Goal: Information Seeking & Learning: Learn about a topic

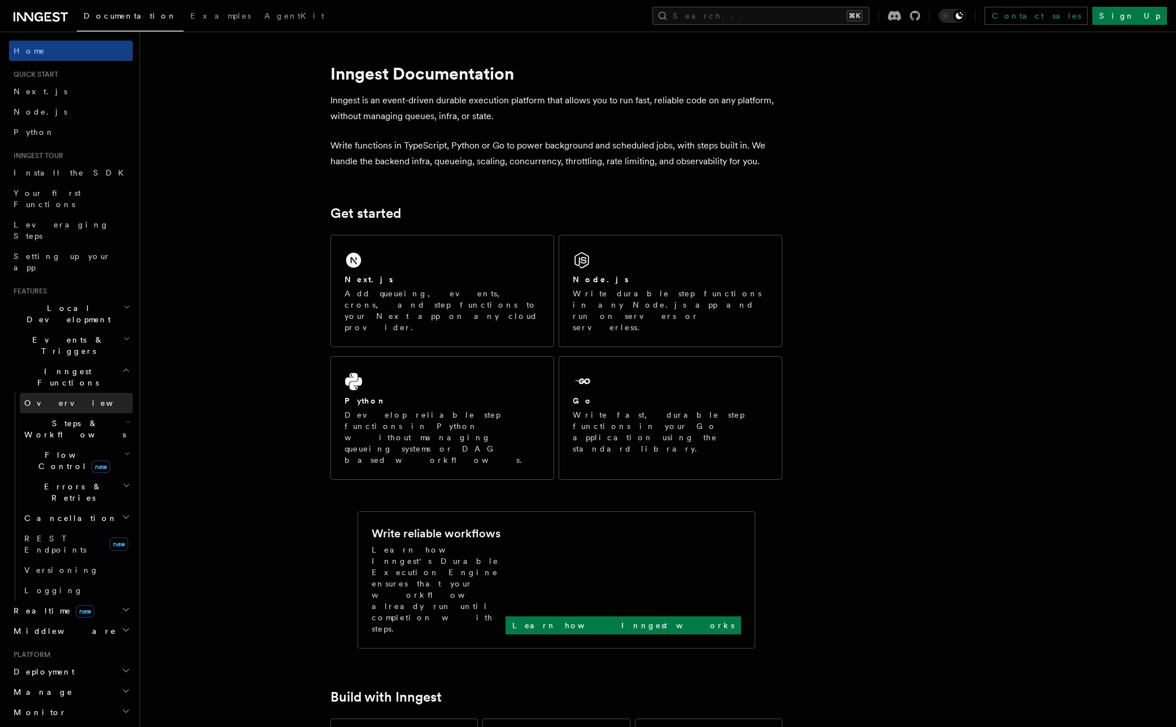
click at [71, 393] on link "Overview" at bounding box center [76, 403] width 113 height 20
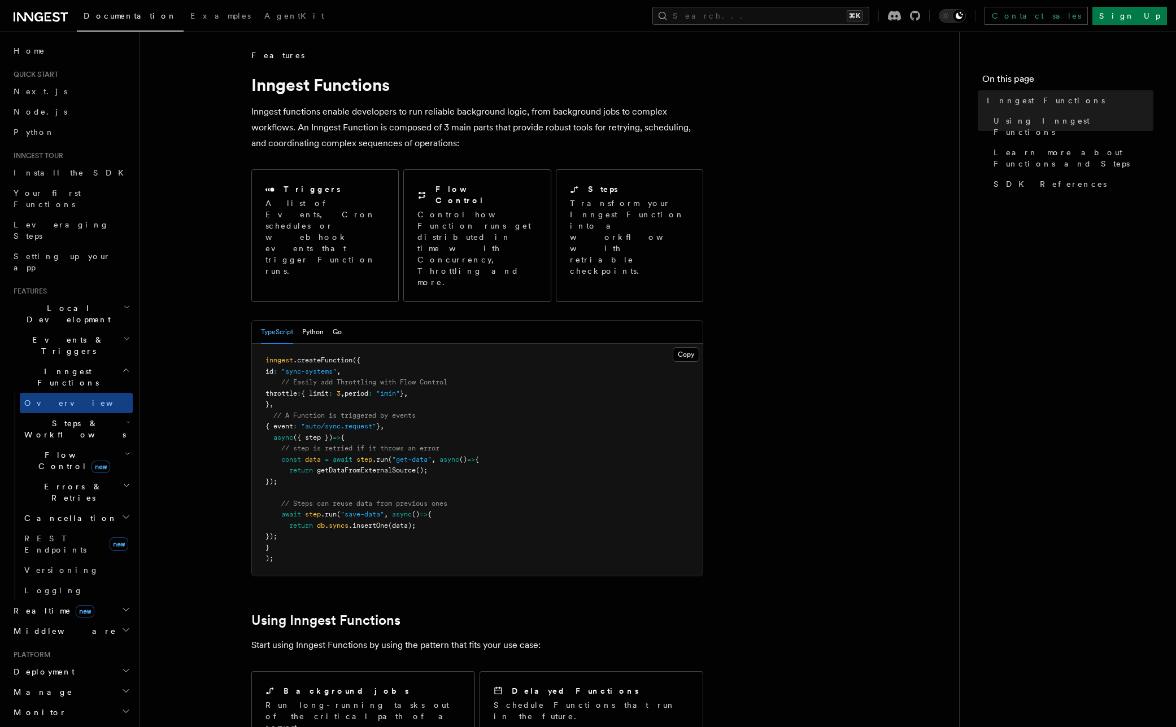
click at [111, 413] on h2 "Steps & Workflows" at bounding box center [76, 429] width 113 height 32
click at [113, 413] on h2 "Steps & Workflows" at bounding box center [76, 429] width 113 height 32
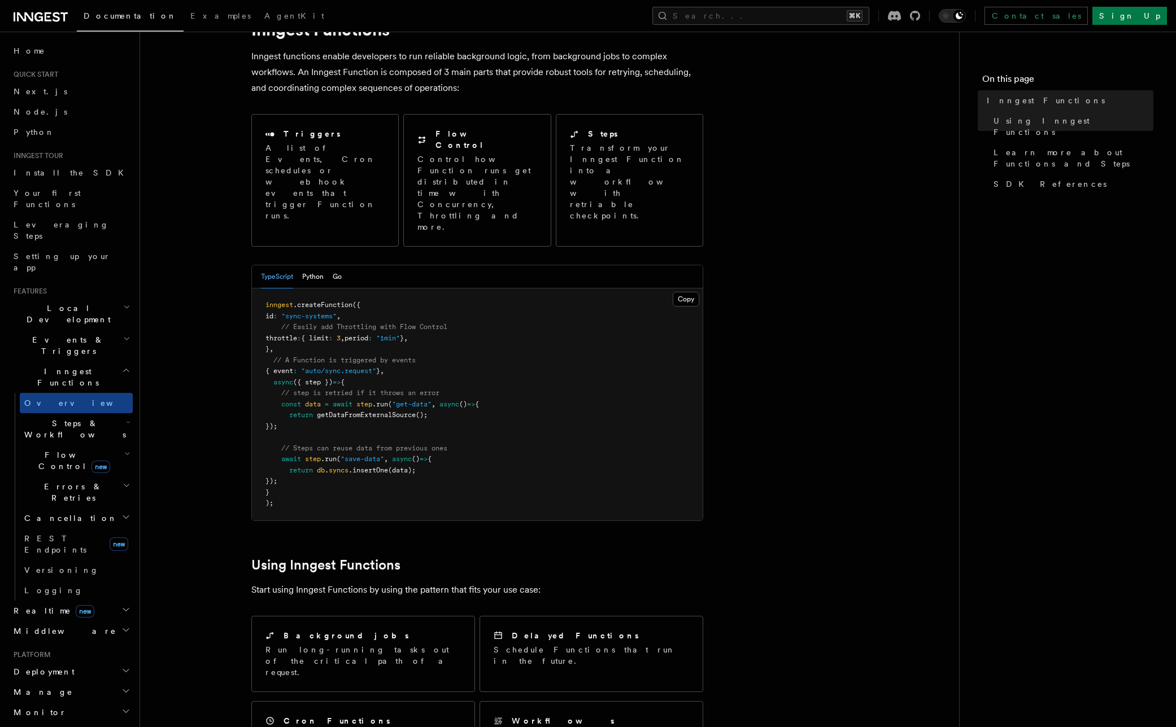
scroll to position [56, 0]
click at [194, 337] on article "Features Inngest Functions Inngest functions enable developers to run reliable …" at bounding box center [549, 704] width 783 height 1423
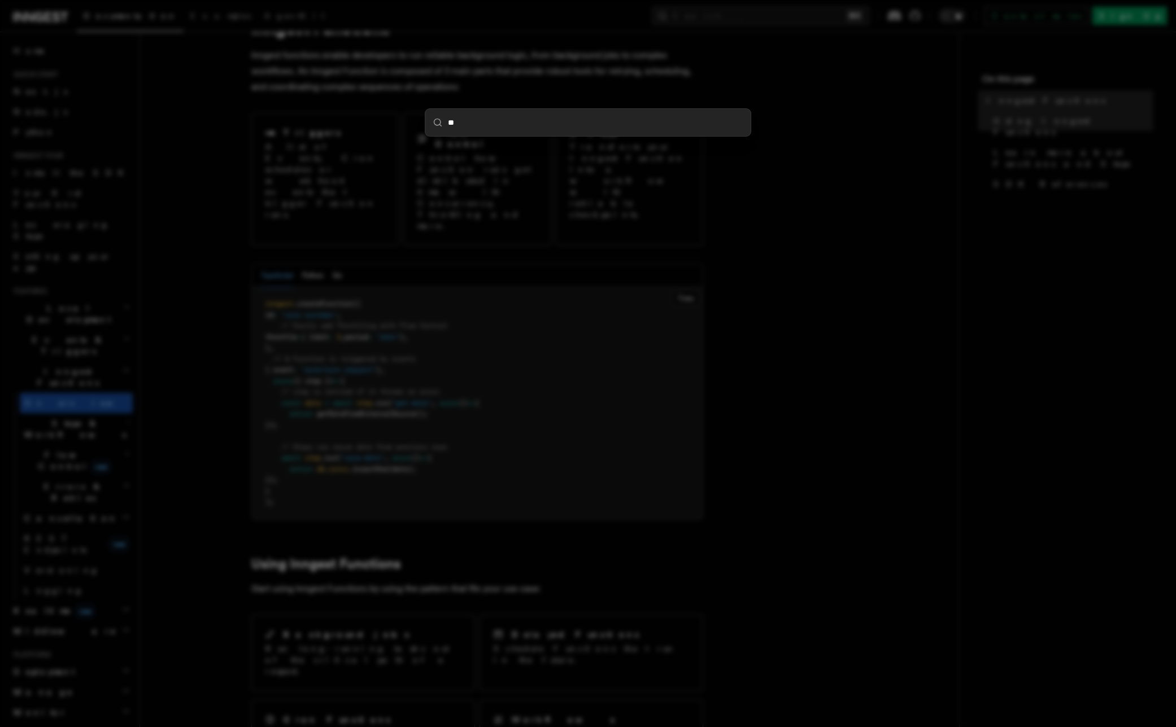
type input "***"
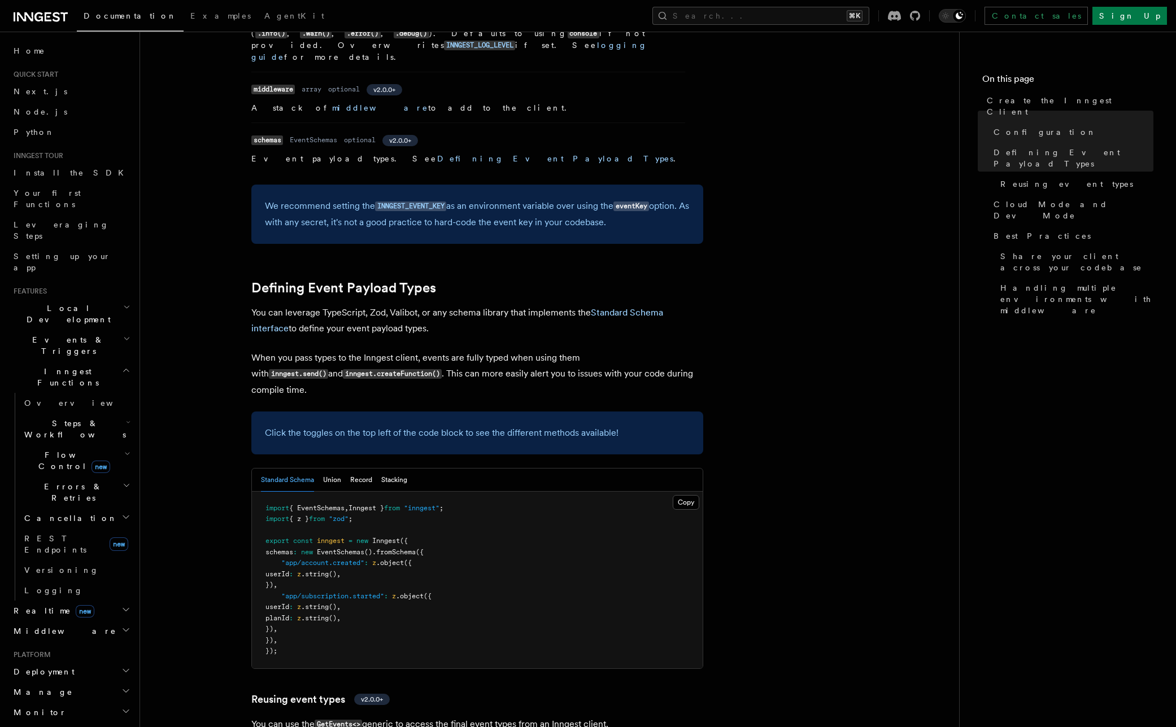
scroll to position [779, 0]
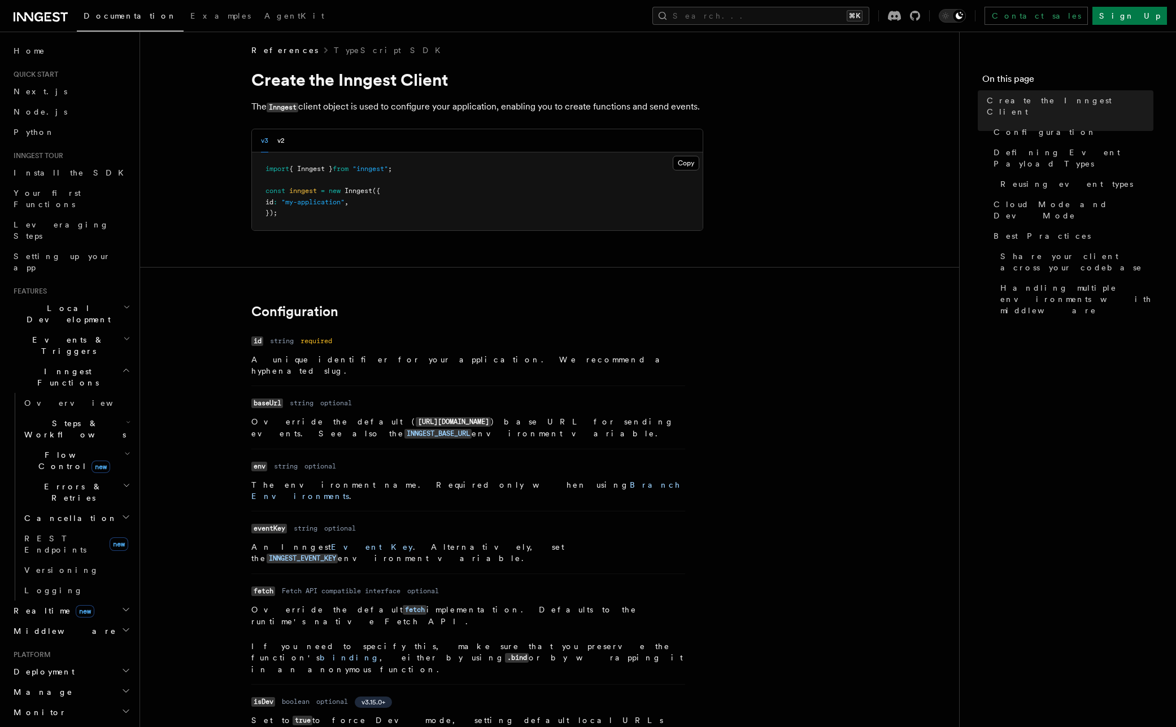
scroll to position [0, 0]
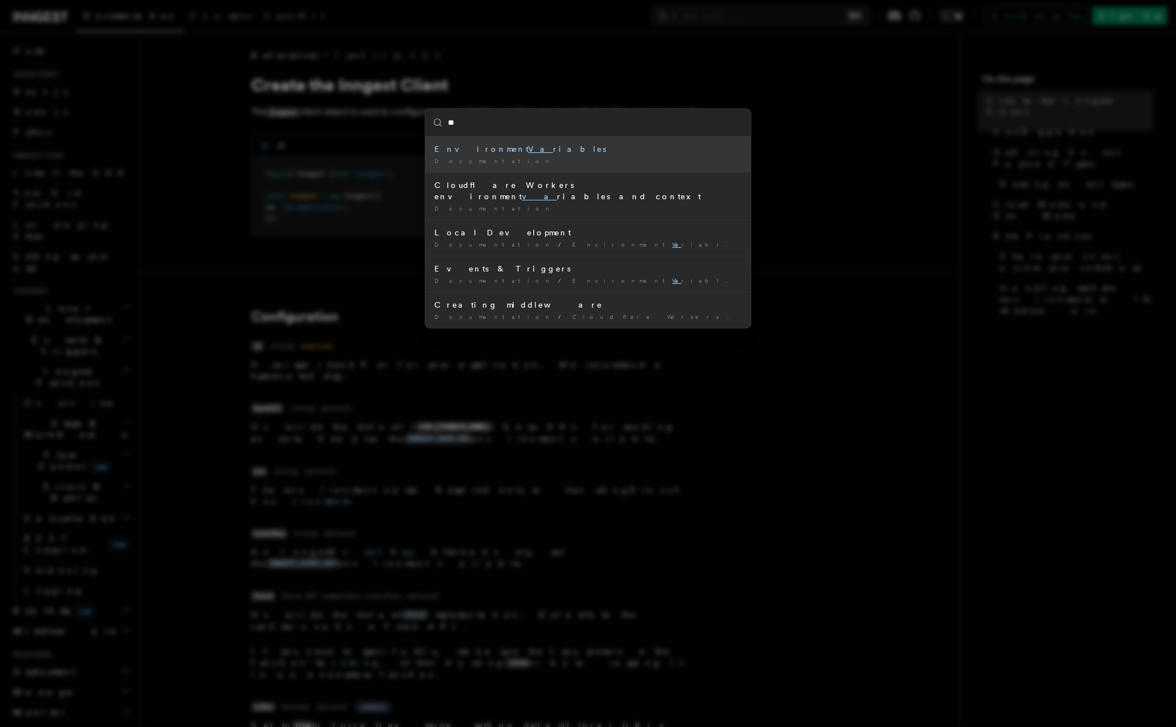
type input "*"
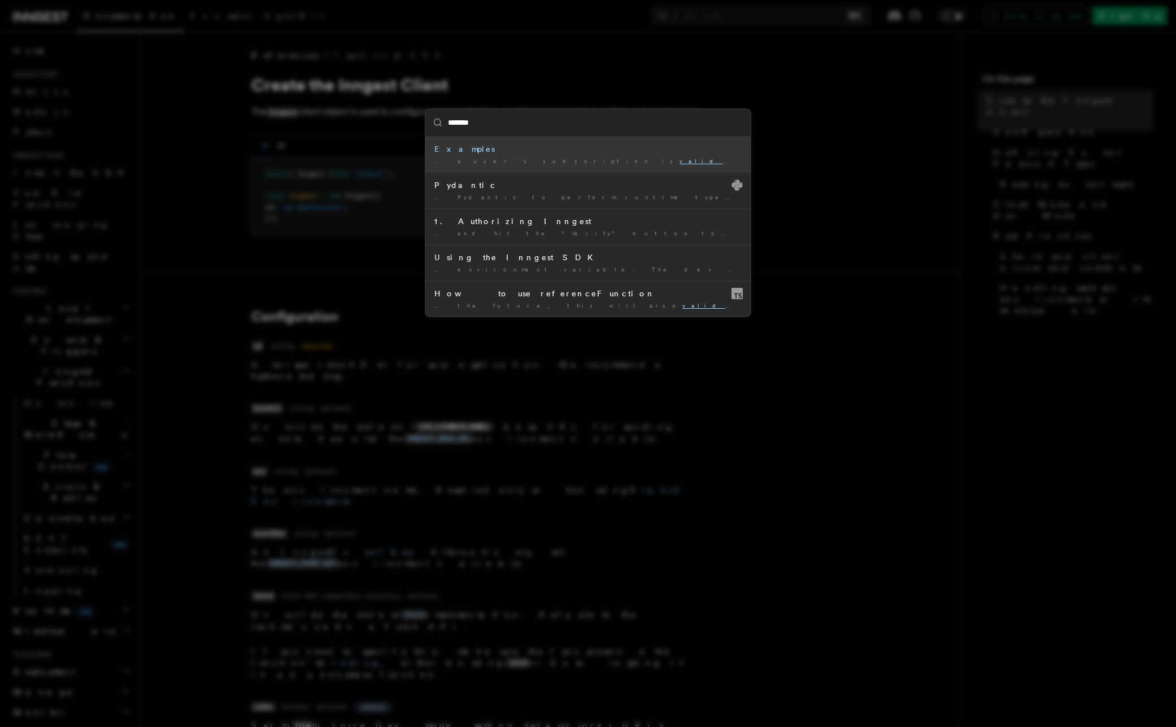
type input "********"
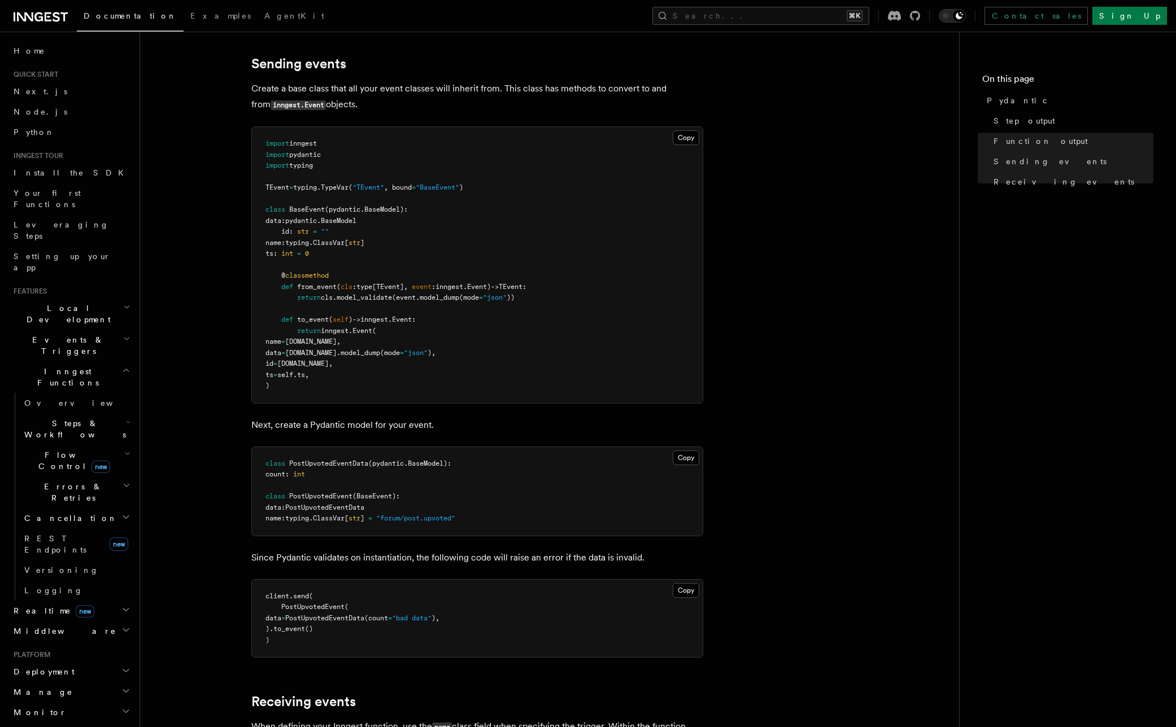
scroll to position [1123, 0]
drag, startPoint x: 365, startPoint y: 89, endPoint x: 499, endPoint y: 86, distance: 133.9
click at [498, 90] on p "Create a base class that all your event classes will inherit from. This class h…" at bounding box center [477, 95] width 452 height 32
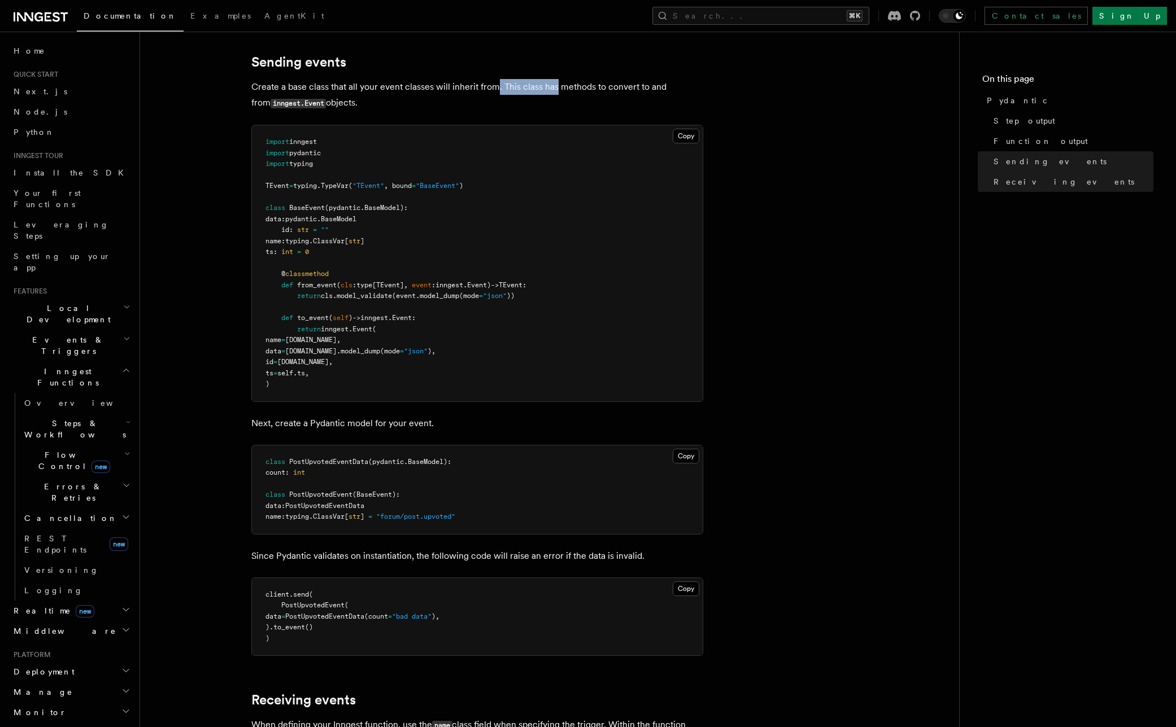
drag, startPoint x: 382, startPoint y: 78, endPoint x: 607, endPoint y: 86, distance: 225.5
click at [577, 86] on p "Create a base class that all your event classes will inherit from. This class h…" at bounding box center [477, 95] width 452 height 32
click at [607, 86] on p "Create a base class that all your event classes will inherit from. This class h…" at bounding box center [477, 95] width 452 height 32
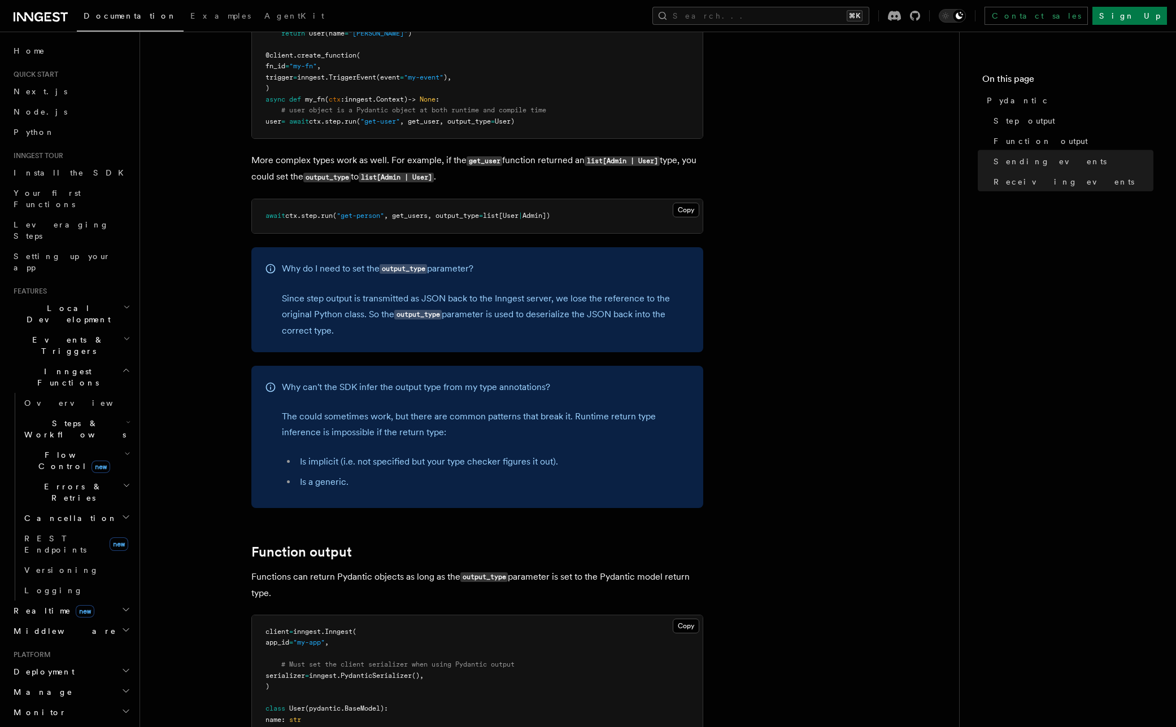
scroll to position [0, 0]
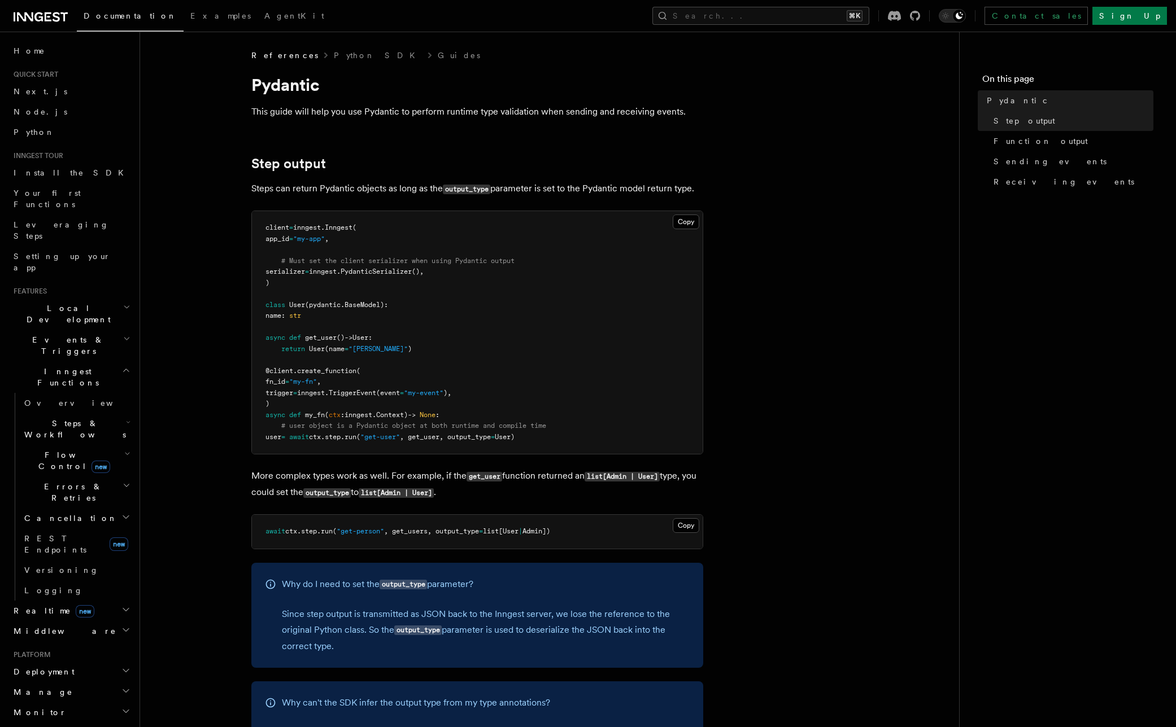
drag, startPoint x: 272, startPoint y: 55, endPoint x: 293, endPoint y: 77, distance: 30.3
click at [272, 55] on span "References" at bounding box center [284, 55] width 67 height 11
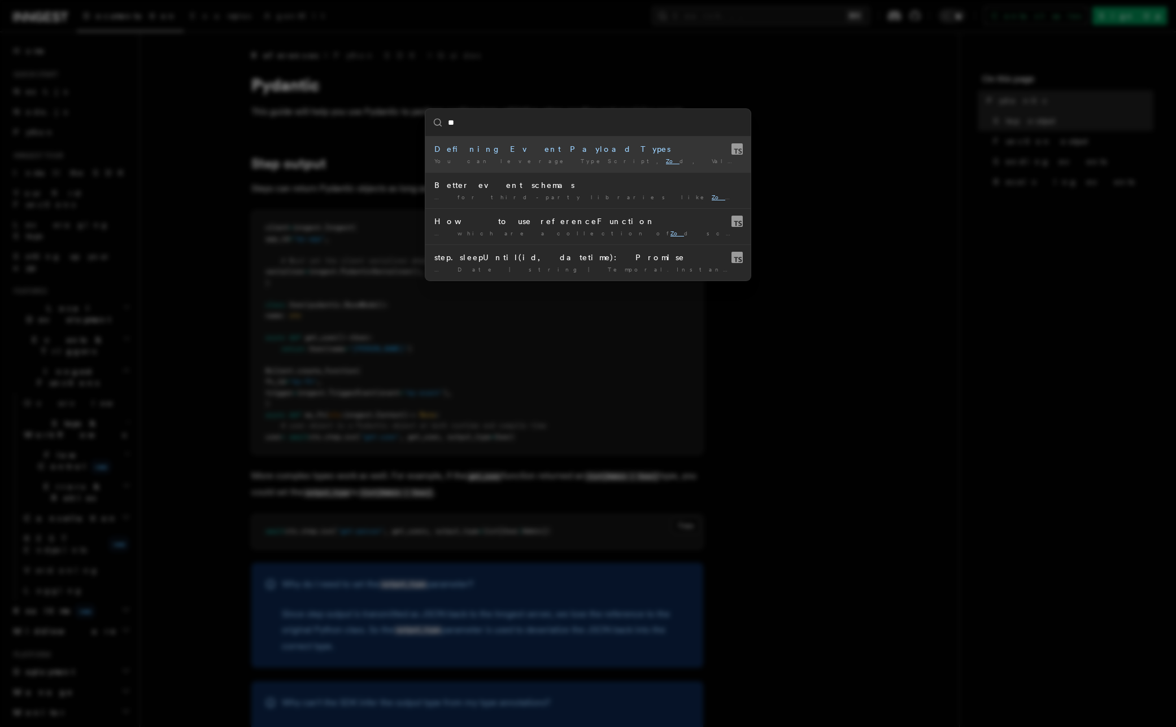
type input "***"
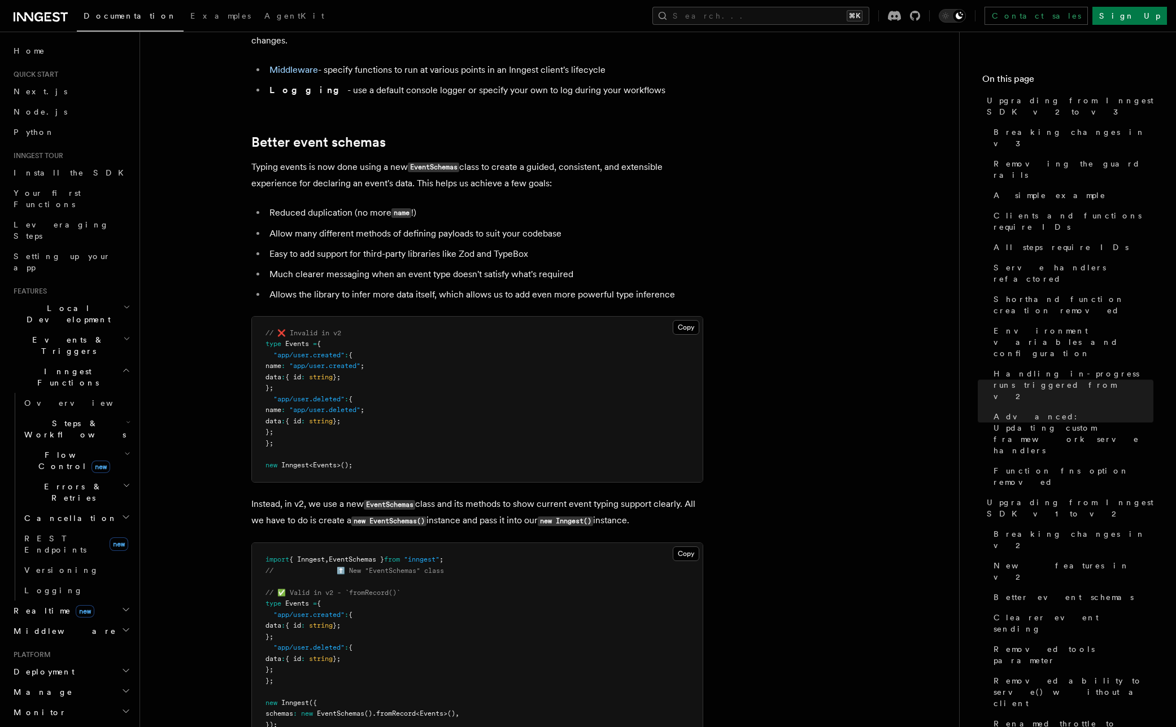
scroll to position [6365, 0]
